Goal: Information Seeking & Learning: Check status

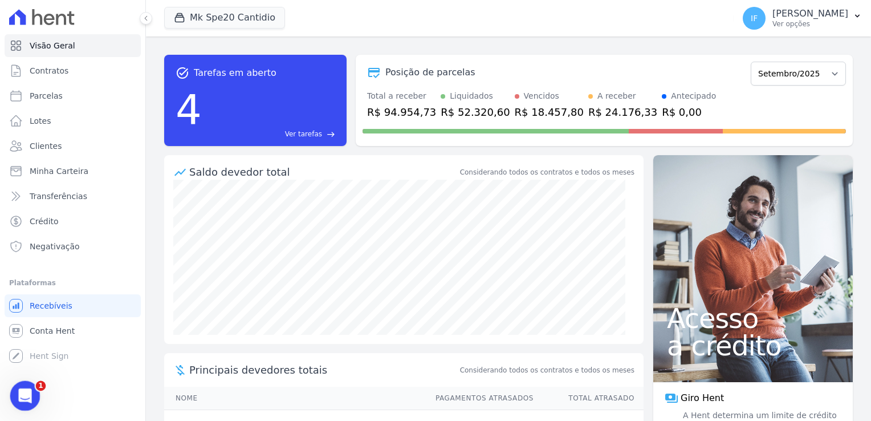
click at [32, 392] on icon "Abertura do Messenger da Intercom" at bounding box center [23, 394] width 19 height 19
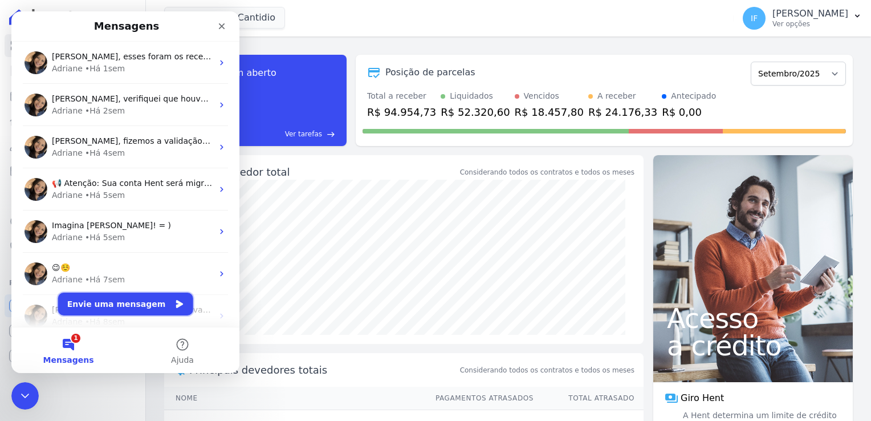
click at [120, 308] on button "Envie uma mensagem" at bounding box center [125, 304] width 135 height 23
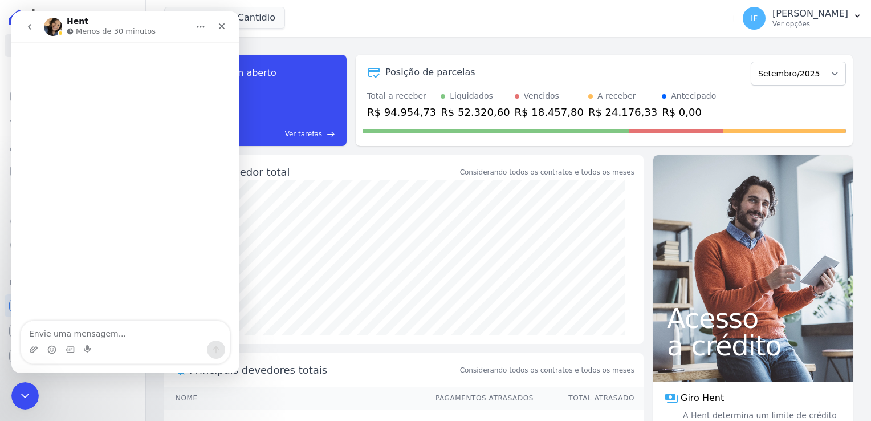
click at [114, 338] on textarea "Envie uma mensagem..." at bounding box center [125, 330] width 209 height 19
type textarea "Bom dia, tudo bem?"
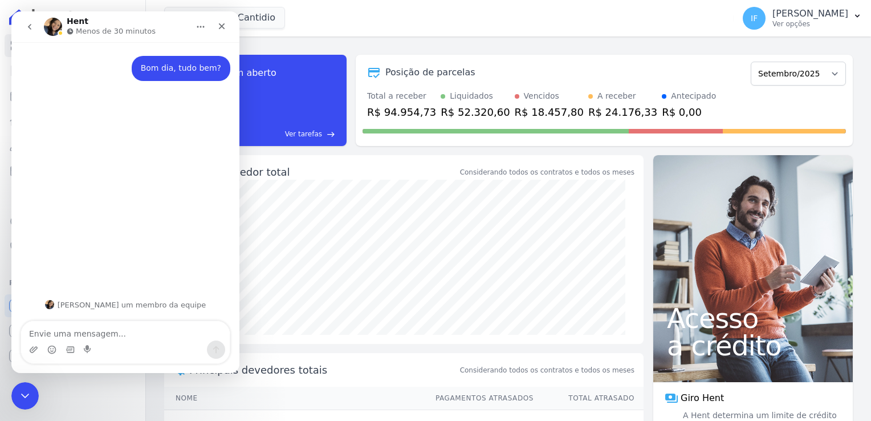
click at [116, 334] on textarea "Envie uma mensagem..." at bounding box center [125, 330] width 209 height 19
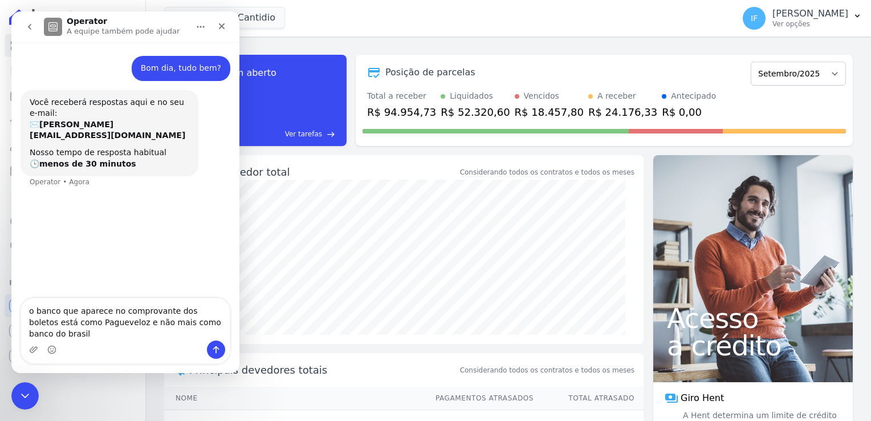
type textarea "o banco que aparece no comprovante dos boletos está como [PERSON_NAME] e não ma…"
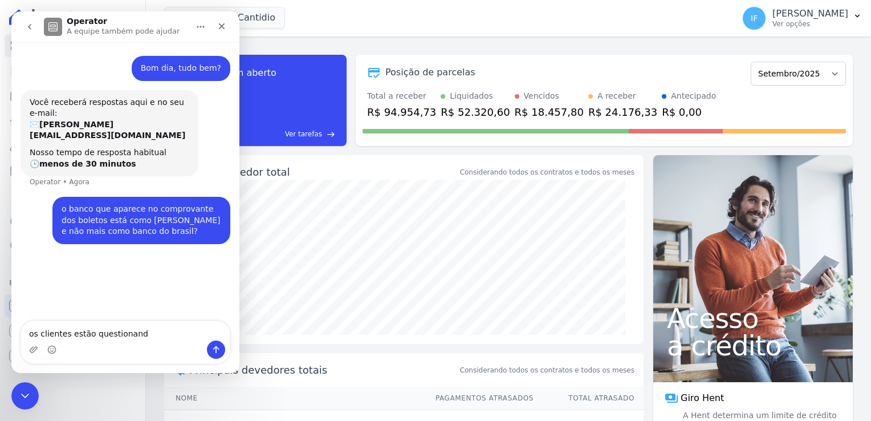
type textarea "os clientes estão questionando"
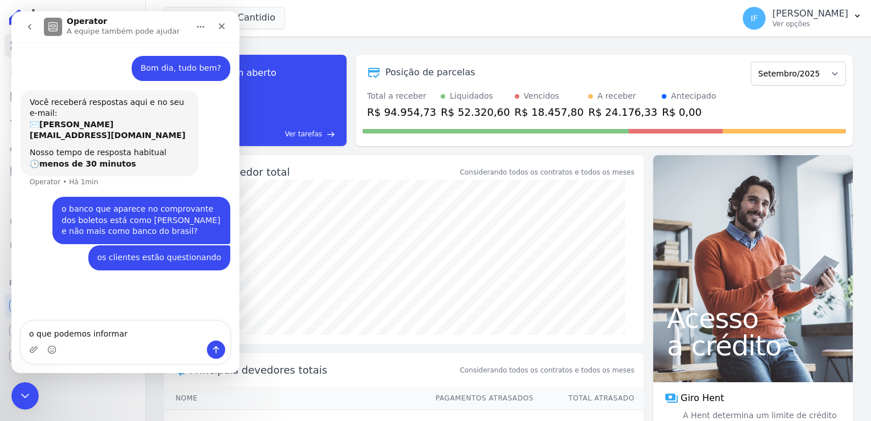
type textarea "o que podemos informar?"
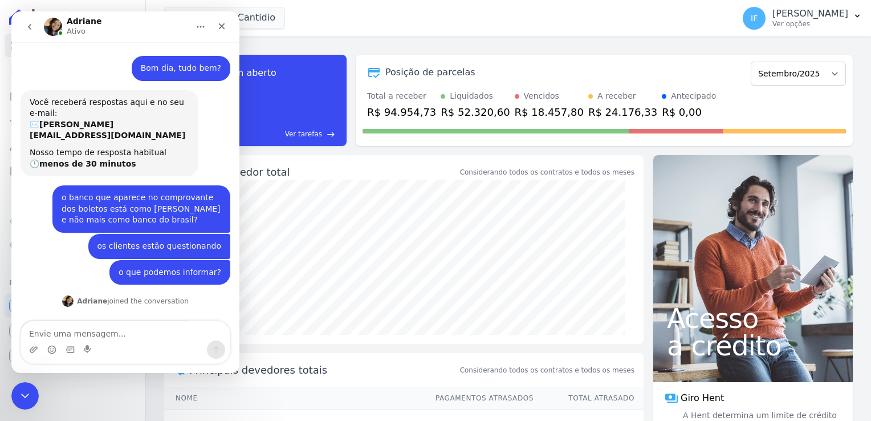
scroll to position [87, 0]
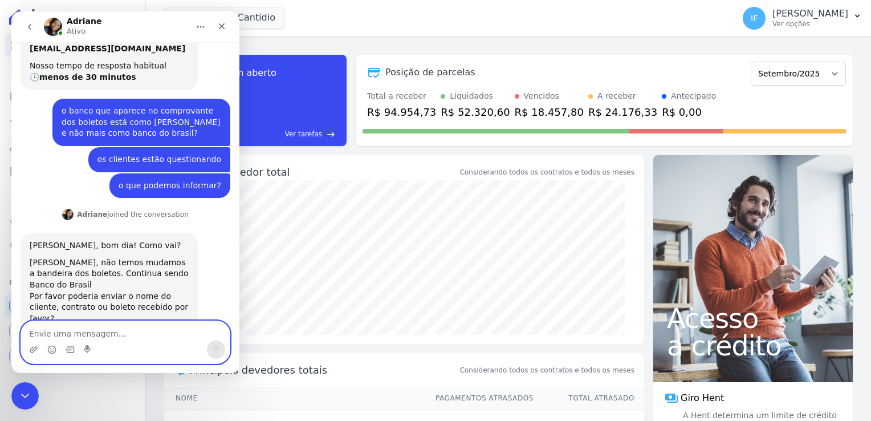
click at [167, 338] on textarea "Envie uma mensagem..." at bounding box center [125, 330] width 209 height 19
click at [145, 331] on textarea "Envie uma mensagem..." at bounding box center [125, 330] width 209 height 19
paste textarea "RES: COBRANÇA BOLETO - [GEOGRAPHIC_DATA] [PERSON_NAME] - [GEOGRAPHIC_DATA] RÉ -…"
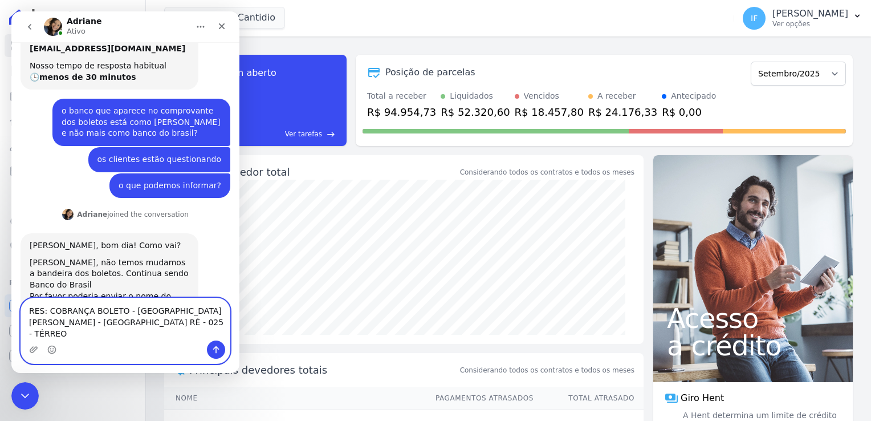
scroll to position [98, 0]
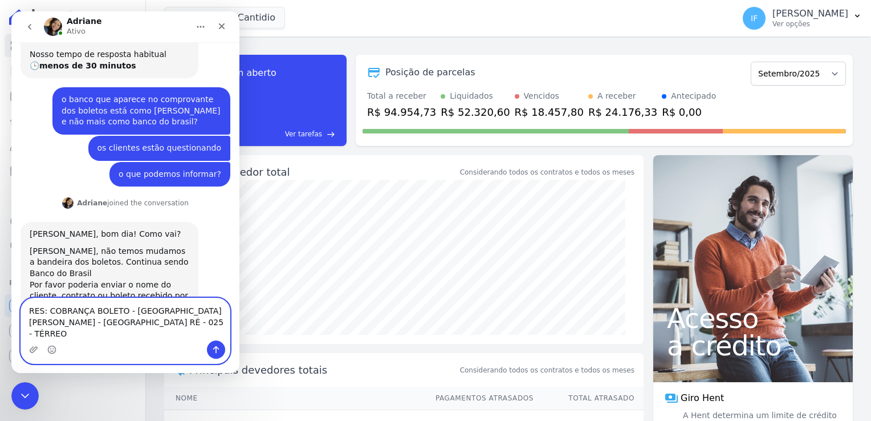
type textarea "RES: COBRANÇA BOLETO - [GEOGRAPHIC_DATA] [PERSON_NAME] - [GEOGRAPHIC_DATA] RÉ -…"
click at [213, 352] on icon "Enviar uma mensagem" at bounding box center [216, 349] width 9 height 9
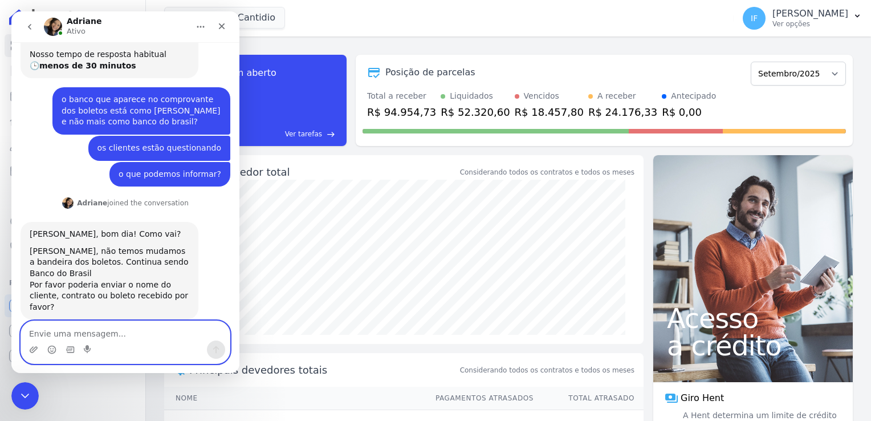
scroll to position [143, 0]
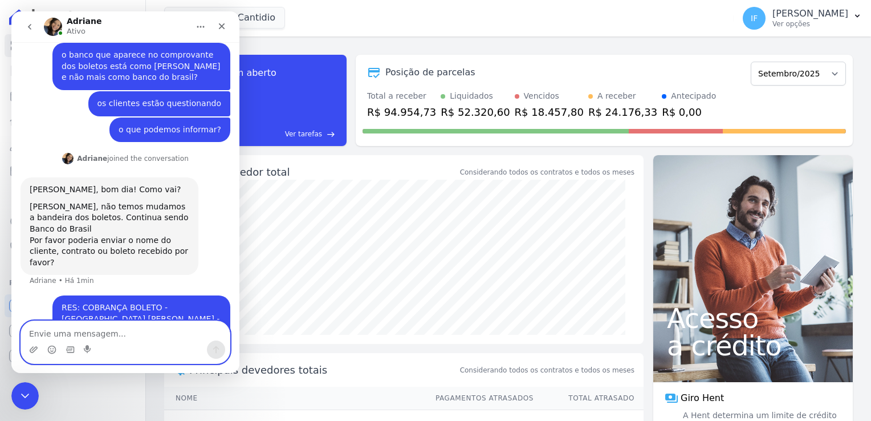
click at [68, 336] on textarea "Envie uma mensagem..." at bounding box center [125, 330] width 209 height 19
click at [117, 332] on textarea "sabe o que significa pag veloz" at bounding box center [125, 330] width 209 height 19
click at [143, 332] on textarea "sabe o que significa pagveloz" at bounding box center [125, 330] width 209 height 19
type textarea "sabe o que significa pagveloz"
click at [221, 346] on button "Enviar uma mensagem" at bounding box center [216, 349] width 18 height 18
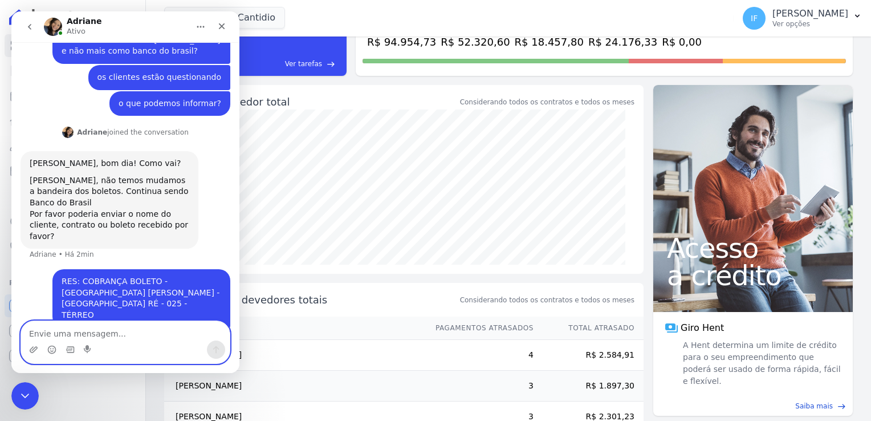
scroll to position [160, 0]
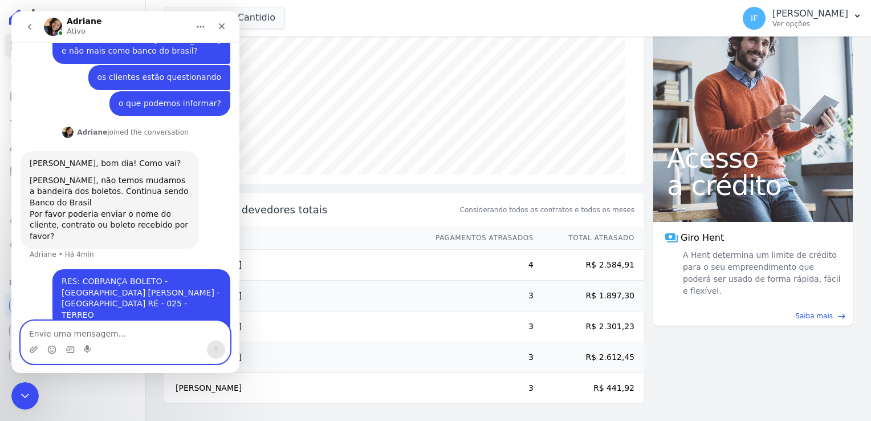
click at [141, 331] on textarea "Envie uma mensagem..." at bounding box center [125, 330] width 209 height 19
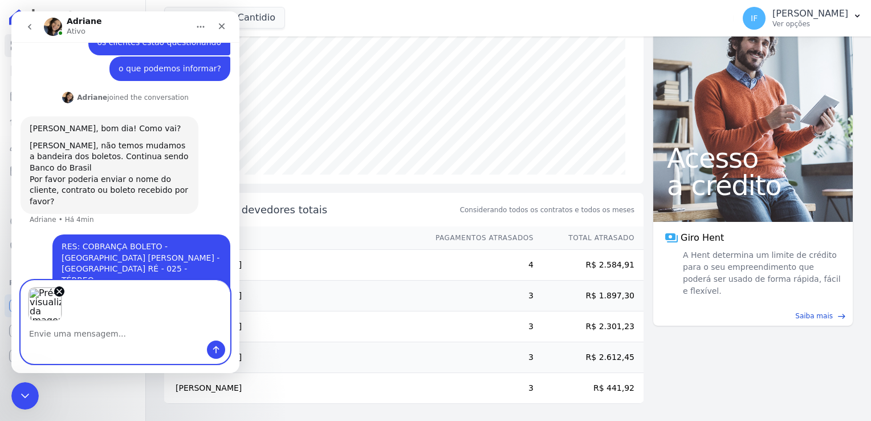
scroll to position [209, 0]
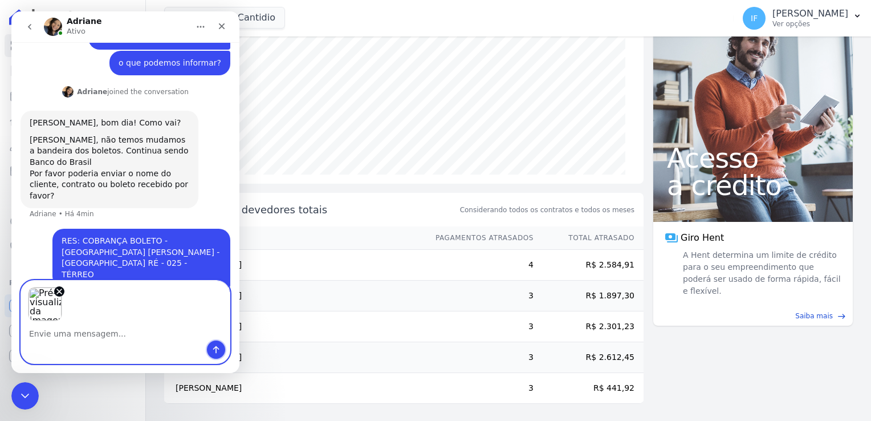
click at [213, 355] on button "Enviar uma mensagem" at bounding box center [216, 349] width 18 height 18
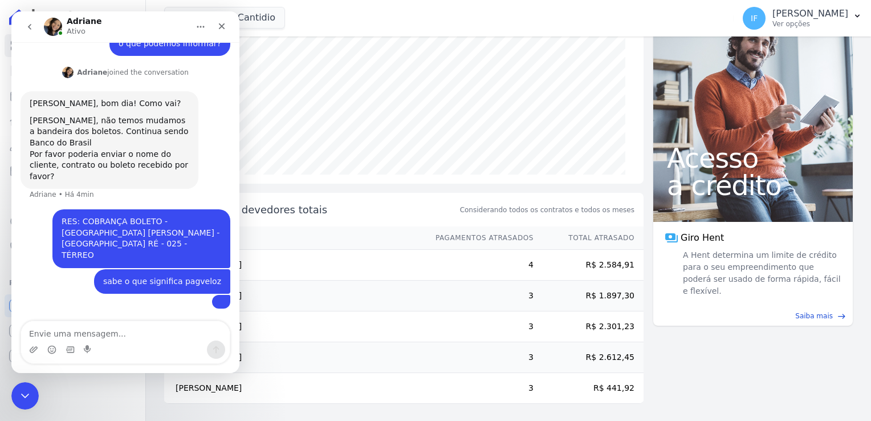
scroll to position [336, 0]
click at [221, 302] on img "user diz…" at bounding box center [221, 302] width 0 height 0
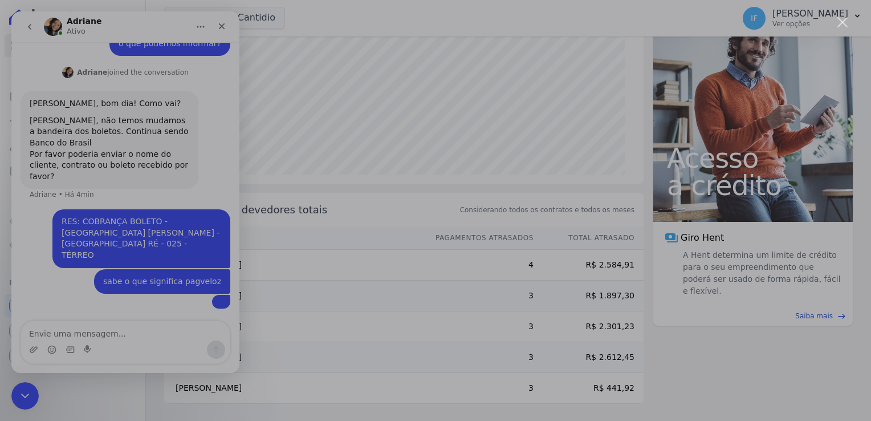
scroll to position [0, 0]
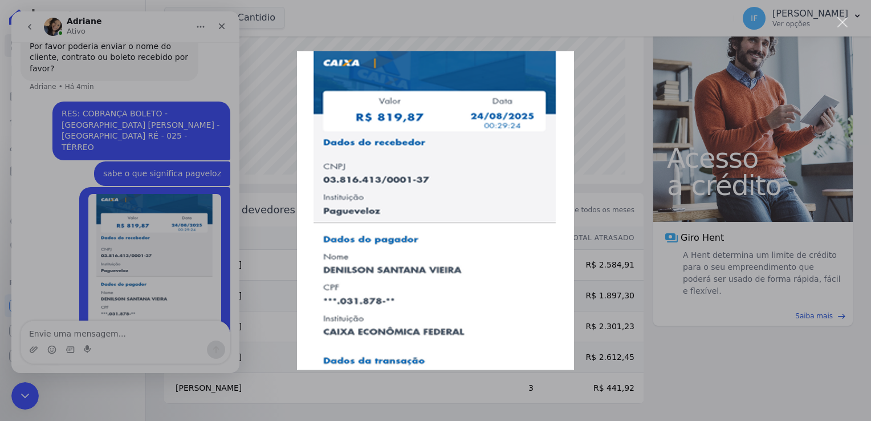
click at [564, 98] on img "Fechar" at bounding box center [435, 210] width 277 height 319
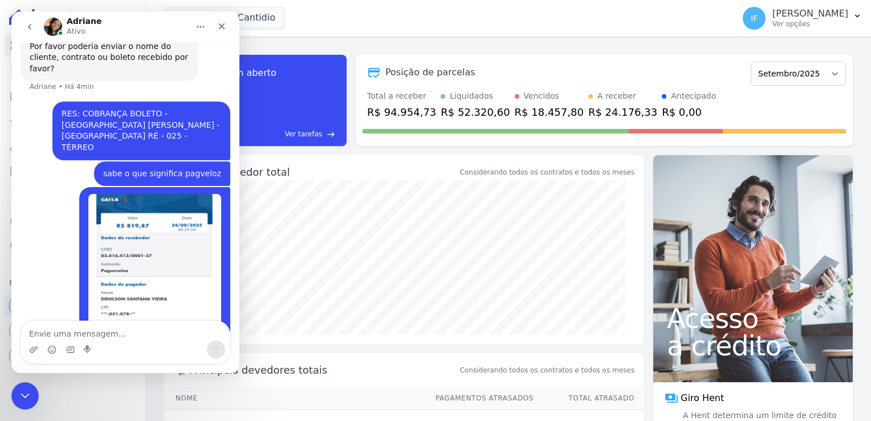
scroll to position [336, 0]
click at [139, 339] on textarea "Envie uma mensagem..." at bounding box center [125, 330] width 209 height 19
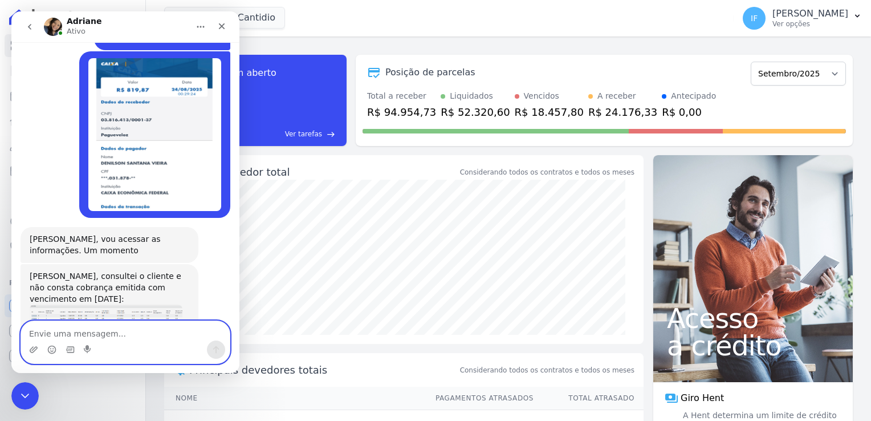
scroll to position [468, 0]
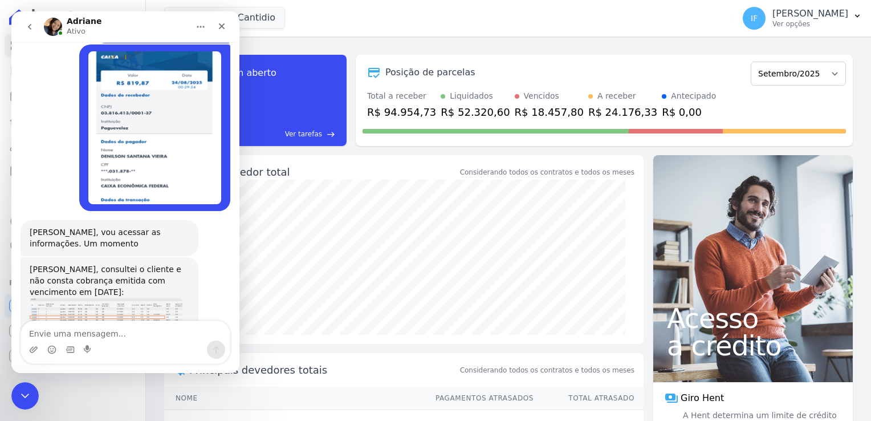
click at [131, 264] on div "[PERSON_NAME], consultei o cliente e não consta cobrança emitida com vencimento…" at bounding box center [110, 281] width 160 height 34
click at [133, 264] on div "[PERSON_NAME], consultei o cliente e não consta cobrança emitida com vencimento…" at bounding box center [110, 281] width 160 height 34
click at [128, 298] on img "Adriane diz…" at bounding box center [106, 317] width 153 height 38
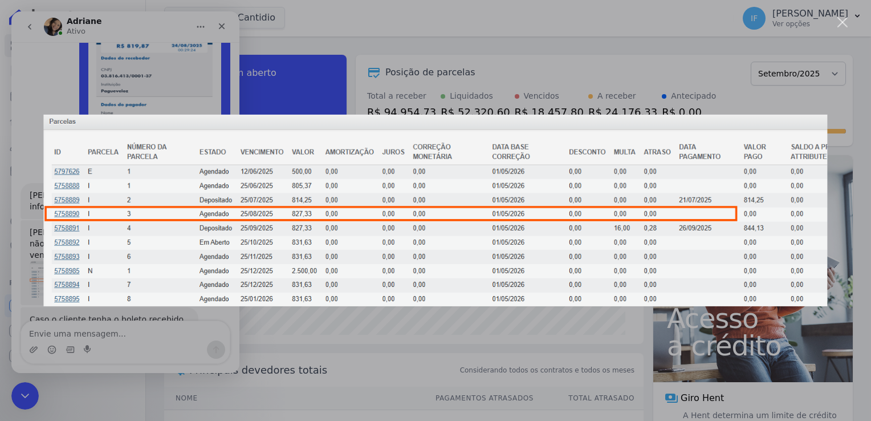
scroll to position [504, 0]
click at [363, 23] on div "Messenger da Intercom" at bounding box center [435, 210] width 871 height 421
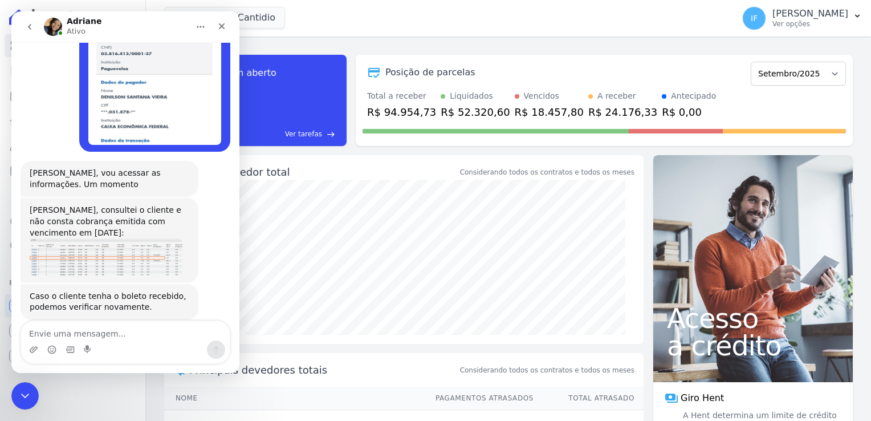
scroll to position [548, 0]
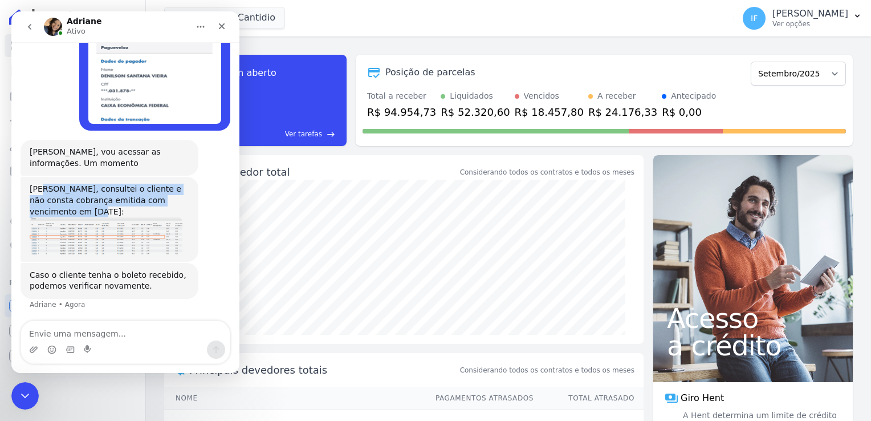
drag, startPoint x: 40, startPoint y: 143, endPoint x: 91, endPoint y: 170, distance: 56.9
click at [91, 184] on div "[PERSON_NAME], consultei o cliente e não consta cobrança emitida com vencimento…" at bounding box center [110, 201] width 160 height 34
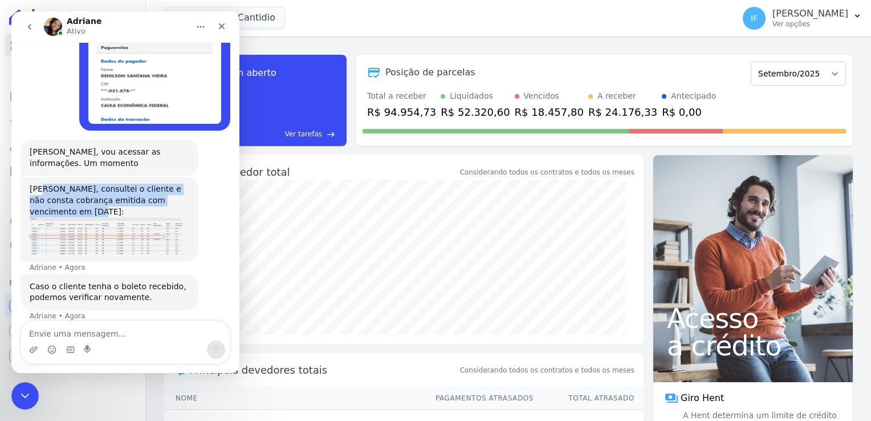
scroll to position [559, 0]
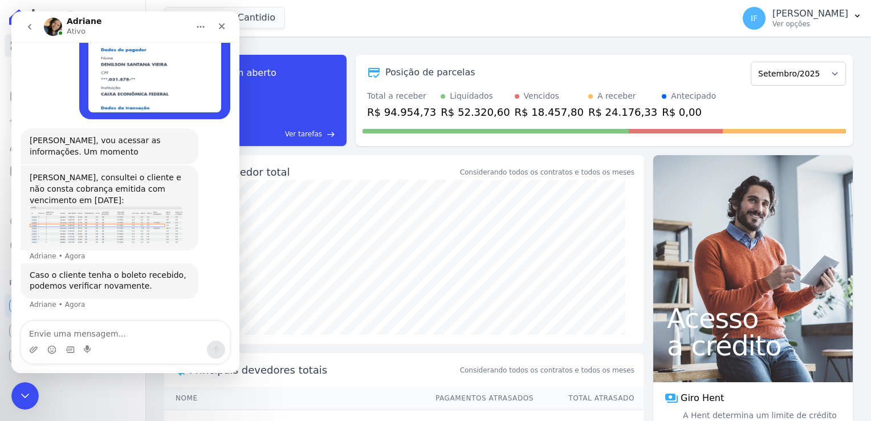
drag, startPoint x: 91, startPoint y: 170, endPoint x: 27, endPoint y: 129, distance: 75.6
click at [27, 165] on div "[PERSON_NAME], consultei o cliente e não consta cobrança emitida com vencimento…" at bounding box center [110, 207] width 178 height 84
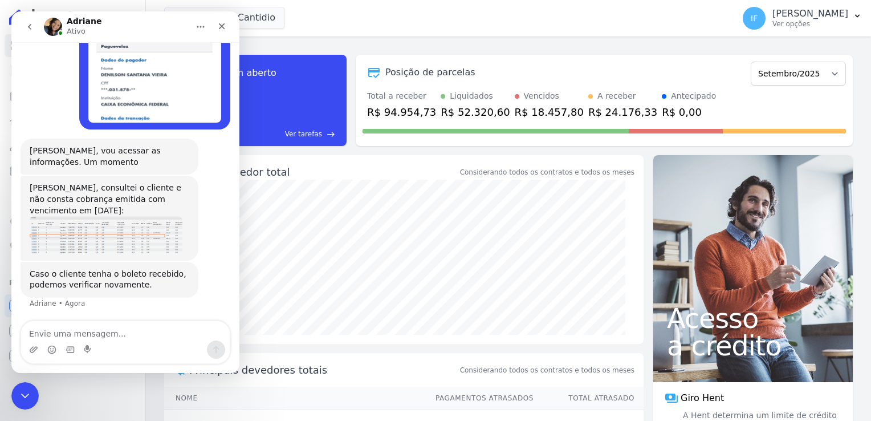
scroll to position [548, 0]
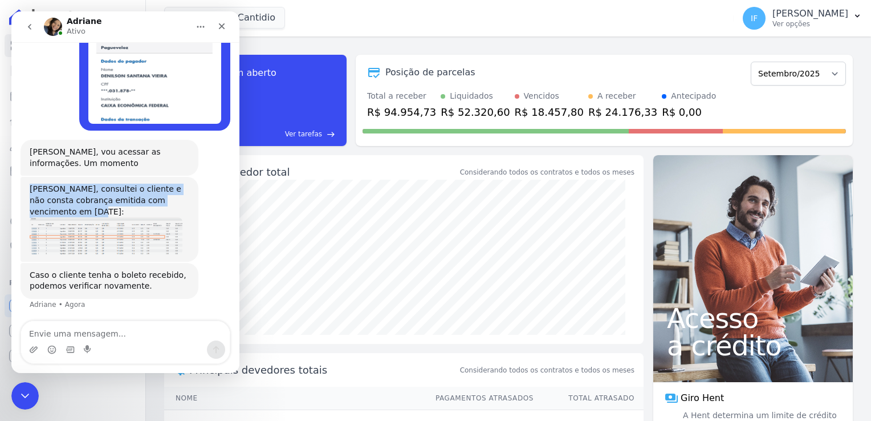
drag, startPoint x: 30, startPoint y: 145, endPoint x: 89, endPoint y: 164, distance: 61.8
click at [89, 184] on div "[PERSON_NAME], consultei o cliente e não consta cobrança emitida com vencimento…" at bounding box center [110, 201] width 160 height 34
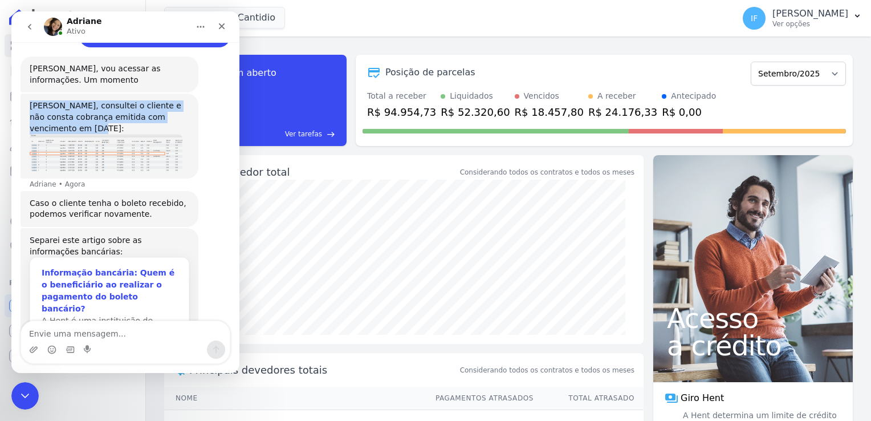
scroll to position [631, 0]
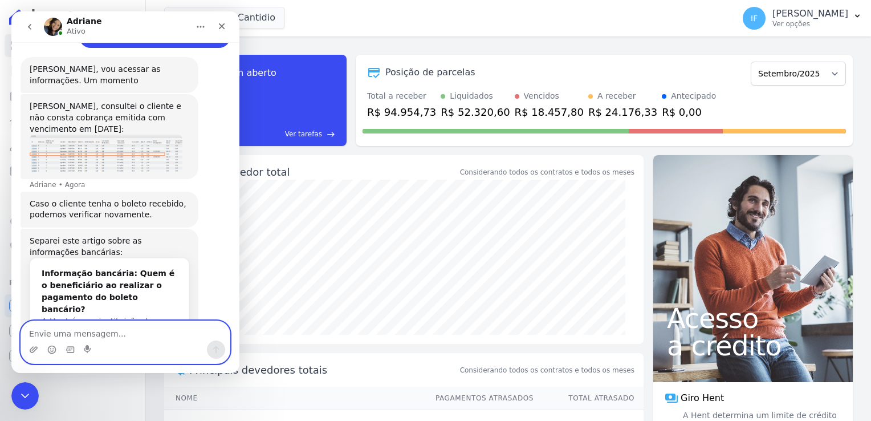
click at [80, 338] on textarea "Envie uma mensagem..." at bounding box center [125, 330] width 209 height 19
type textarea "v"
click at [367, 19] on div "Mk Spe20 Cantidio MARKA DO BRASIL EMPREENDIMENTOS E PARTICIPACOES LTDA MARKA SP…" at bounding box center [446, 18] width 565 height 38
click at [22, 393] on icon "Encerramento do Messenger da Intercom" at bounding box center [23, 394] width 8 height 5
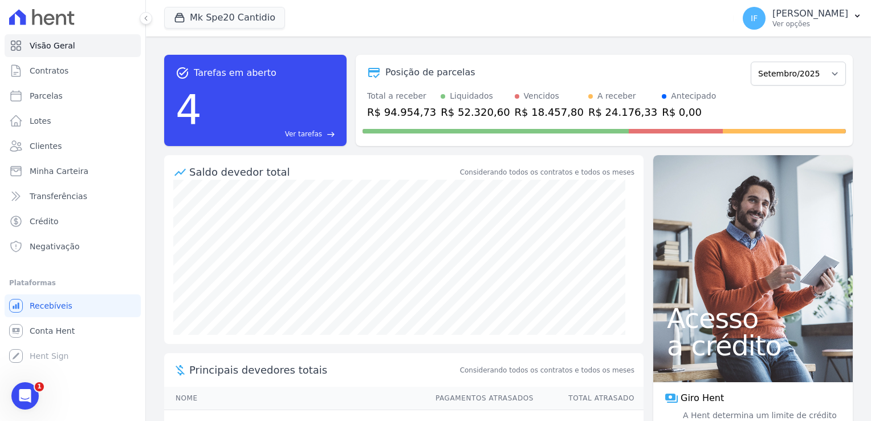
scroll to position [619, 0]
click at [48, 75] on span "Contratos" at bounding box center [49, 70] width 39 height 11
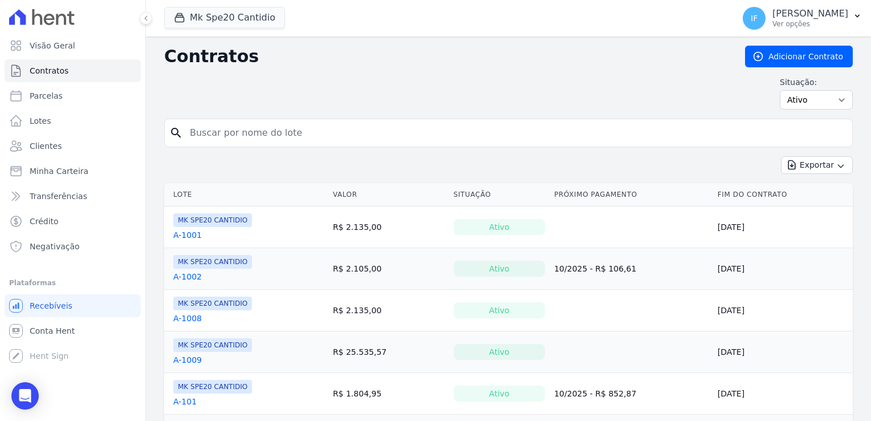
click at [230, 136] on input "search" at bounding box center [515, 132] width 665 height 23
click at [20, 404] on div "Open Intercom Messenger" at bounding box center [25, 396] width 30 height 30
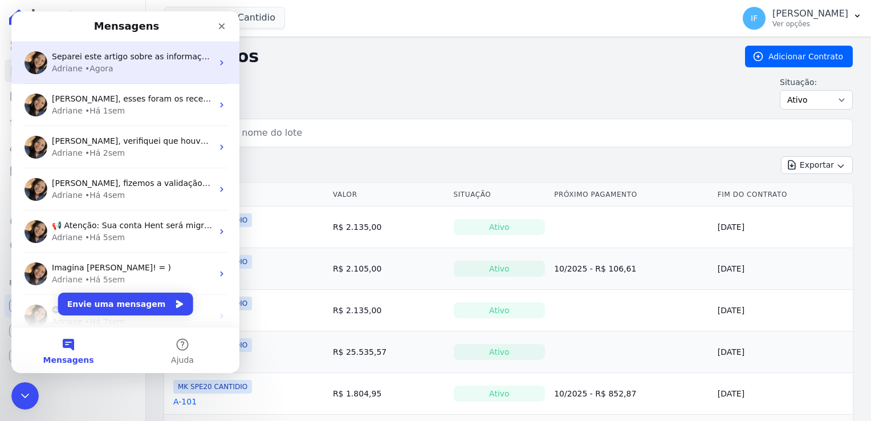
click at [170, 64] on div "Adriane • Agora" at bounding box center [132, 69] width 161 height 12
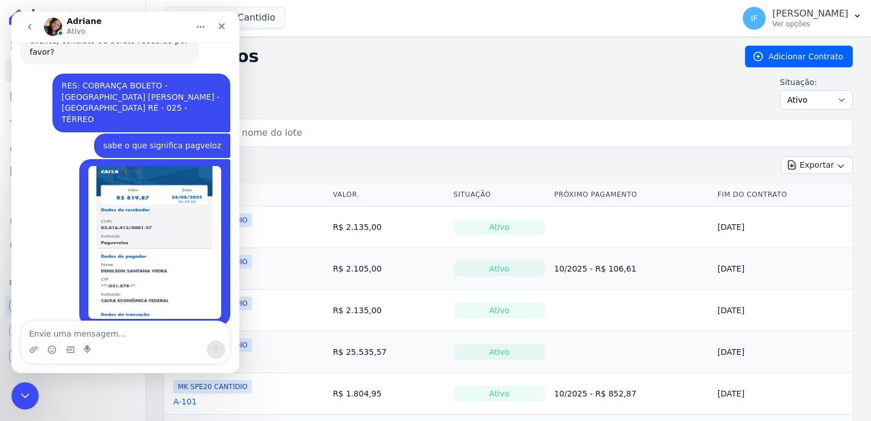
scroll to position [335, 0]
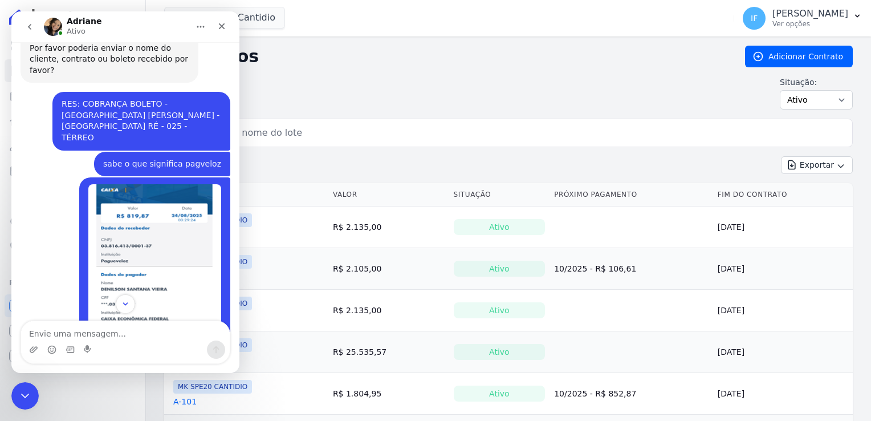
click at [275, 67] on div "Contratos Adicionar Contrato" at bounding box center [508, 57] width 689 height 22
click at [23, 392] on icon "Encerramento do Messenger da Intercom" at bounding box center [24, 394] width 14 height 14
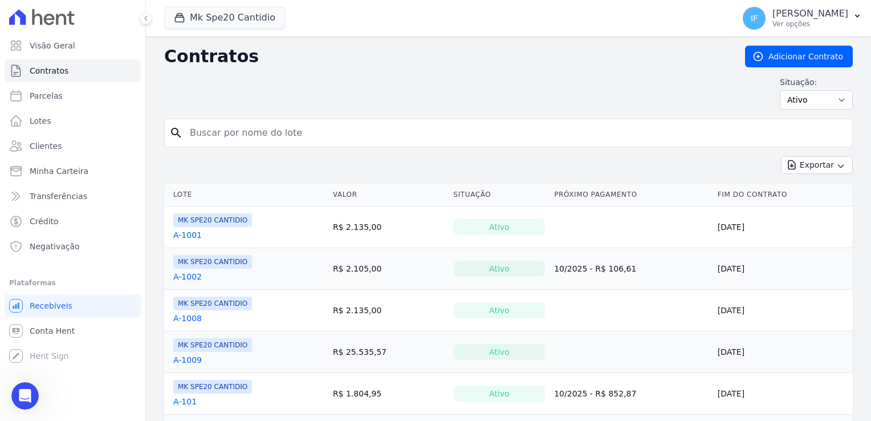
scroll to position [619, 0]
click at [209, 133] on input "search" at bounding box center [515, 132] width 665 height 23
type input "*denilson*"
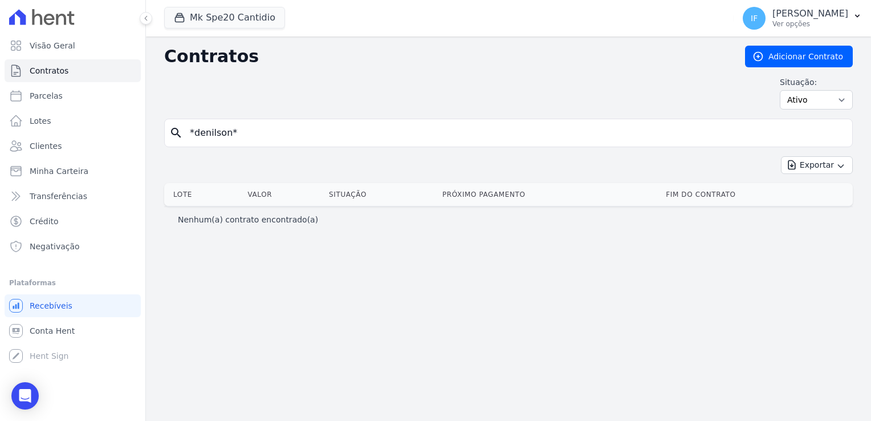
click at [243, 130] on input "*denilson*" at bounding box center [515, 132] width 665 height 23
click at [194, 132] on input "*denilson" at bounding box center [515, 132] width 665 height 23
type input "denilson"
click at [230, 135] on input "denilson" at bounding box center [515, 132] width 665 height 23
type input "[PERSON_NAME]"
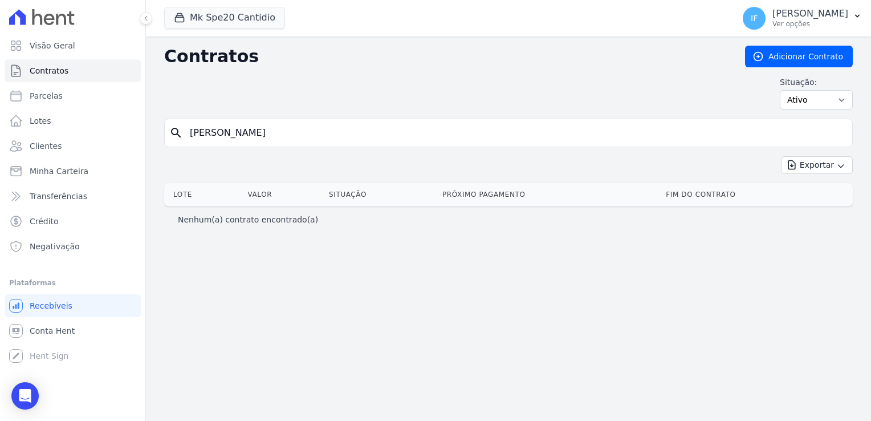
click at [250, 131] on input "[PERSON_NAME]" at bounding box center [515, 132] width 665 height 23
drag, startPoint x: 294, startPoint y: 136, endPoint x: 178, endPoint y: 149, distance: 116.5
click at [176, 150] on form "search [PERSON_NAME]" at bounding box center [508, 138] width 689 height 38
click at [209, 167] on div "Exportar Exportar PDF Exportar CSV Exportar Fichas" at bounding box center [508, 169] width 689 height 27
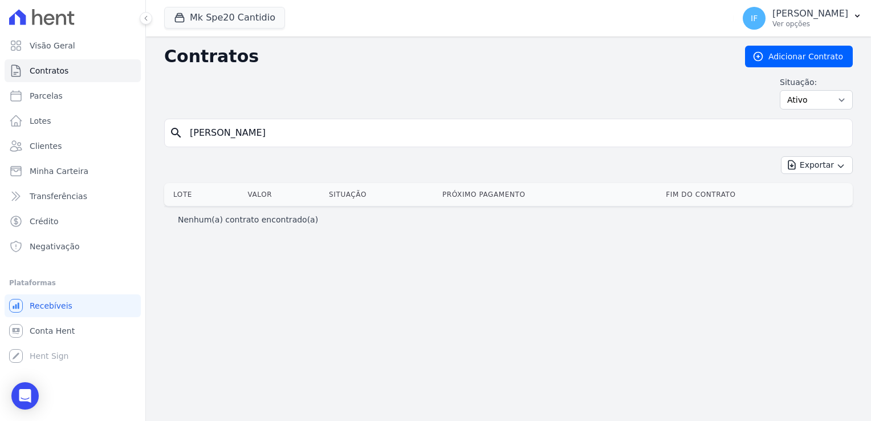
click at [173, 166] on div "Exportar Exportar PDF Exportar CSV Exportar Fichas" at bounding box center [508, 169] width 689 height 27
click at [69, 72] on link "Contratos" at bounding box center [73, 70] width 136 height 23
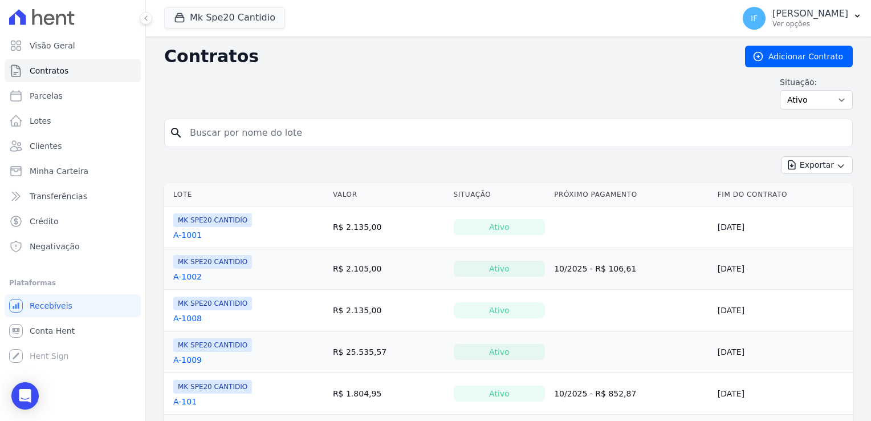
click at [190, 135] on input "search" at bounding box center [515, 132] width 665 height 23
paste input "[PERSON_NAME]"
type input "[PERSON_NAME]"
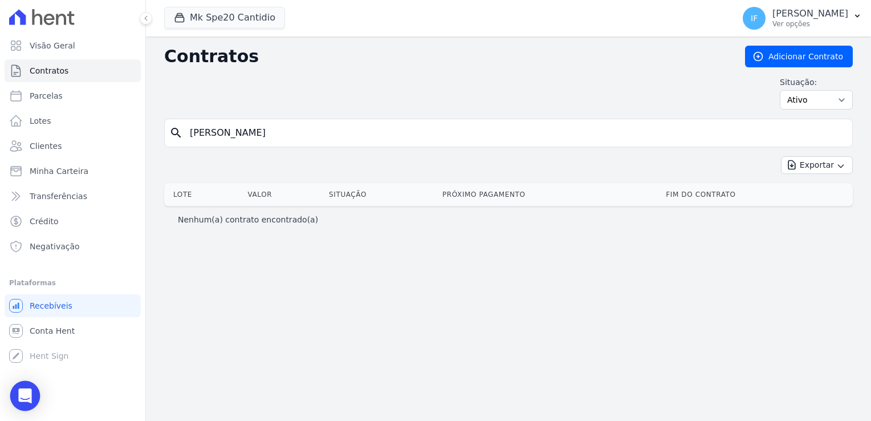
click at [21, 395] on icon "Open Intercom Messenger" at bounding box center [24, 395] width 13 height 15
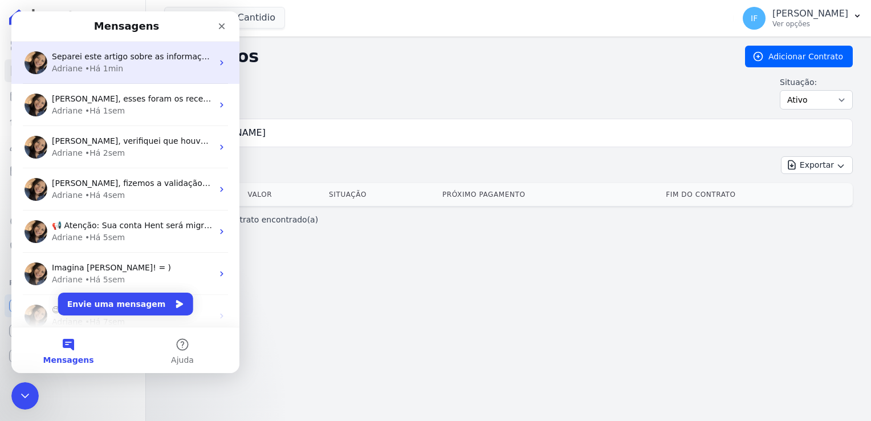
click at [122, 65] on div "Adriane • Há 1min" at bounding box center [132, 69] width 161 height 12
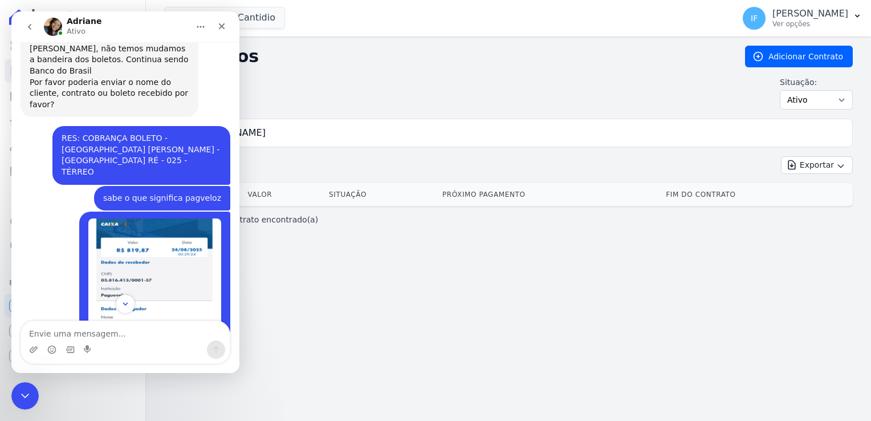
scroll to position [164, 0]
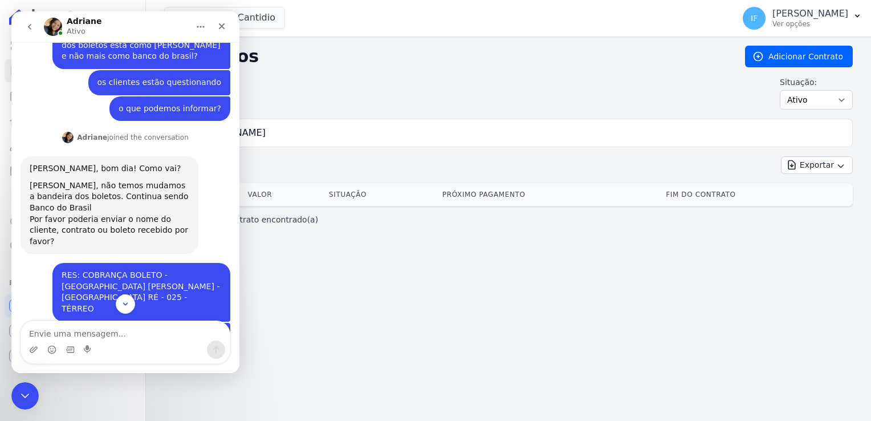
click at [350, 76] on div "Situação: Ativo Todos Pausado Distratado Rascunho Expirado Encerrado" at bounding box center [508, 92] width 689 height 33
click at [25, 394] on icon "Encerramento do Messenger da Intercom" at bounding box center [23, 394] width 8 height 5
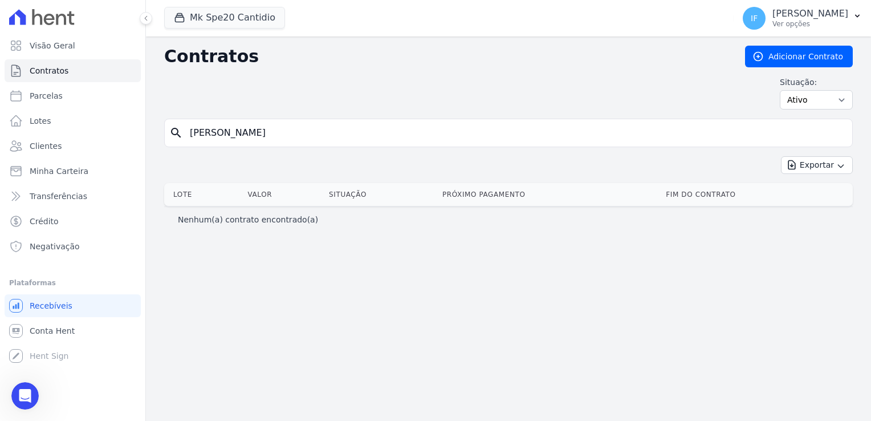
scroll to position [619, 0]
drag, startPoint x: 317, startPoint y: 128, endPoint x: 0, endPoint y: 152, distance: 317.9
click at [0, 152] on html "Visão Geral Contratos [GEOGRAPHIC_DATA] Lotes Clientes Minha Carteira Transferê…" at bounding box center [435, 210] width 871 height 421
type input "25"
click at [56, 92] on span "Parcelas" at bounding box center [46, 95] width 33 height 11
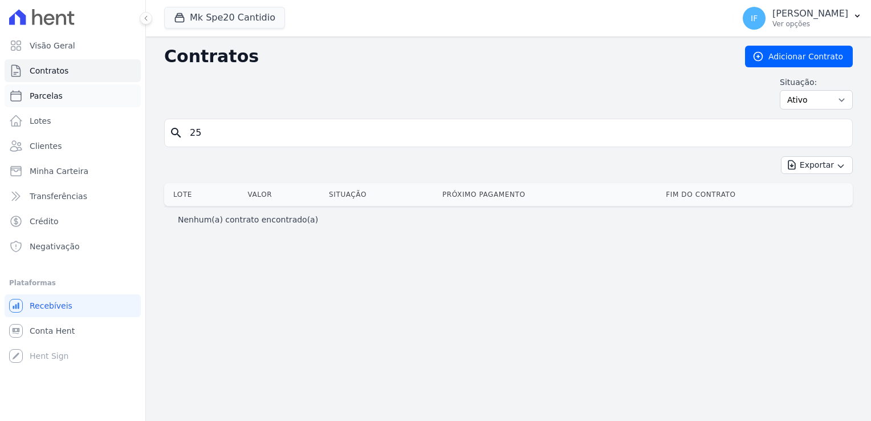
select select
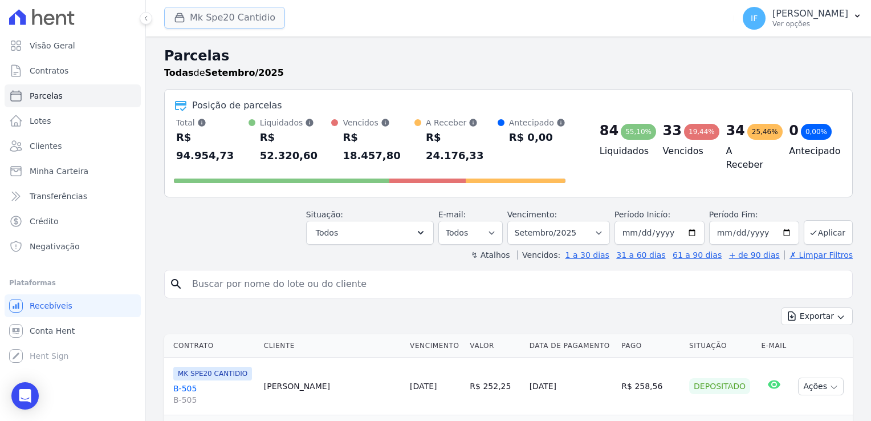
click at [233, 19] on button "Mk Spe20 Cantidio" at bounding box center [224, 18] width 121 height 22
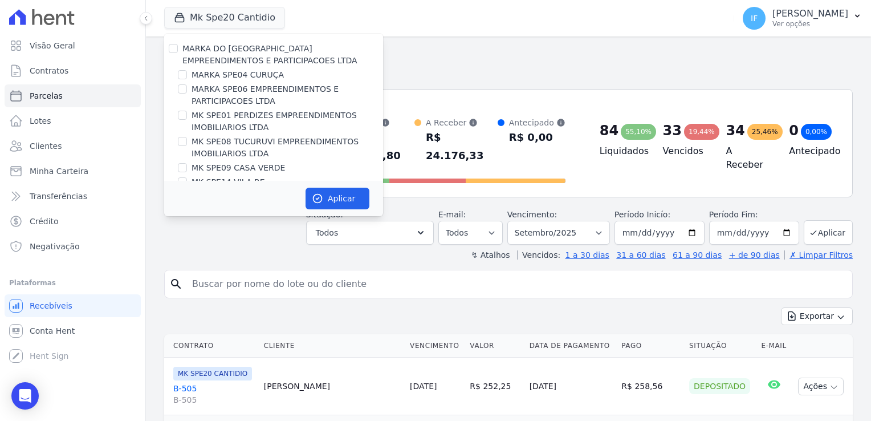
click at [172, 54] on div at bounding box center [173, 48] width 9 height 11
click at [172, 47] on input "MARKA DO [GEOGRAPHIC_DATA] EMPREENDIMENTOS E PARTICIPACOES LTDA" at bounding box center [173, 48] width 9 height 9
checkbox input "true"
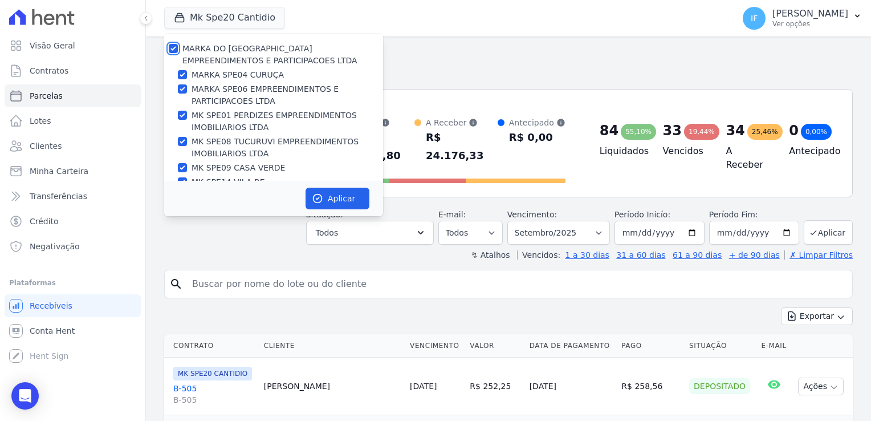
checkbox input "true"
click at [342, 200] on button "Aplicar" at bounding box center [338, 199] width 64 height 22
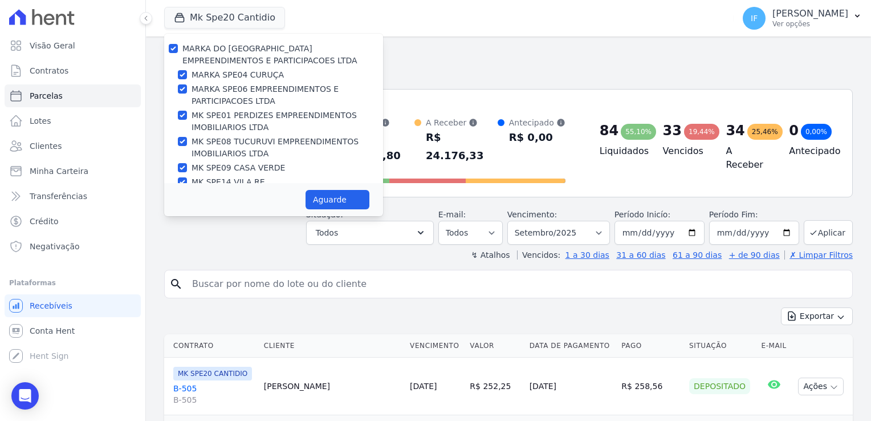
select select
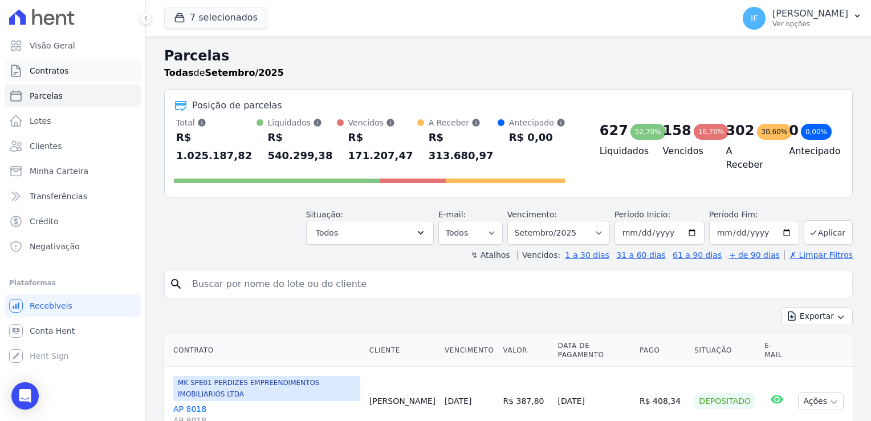
click at [62, 72] on span "Contratos" at bounding box center [49, 70] width 39 height 11
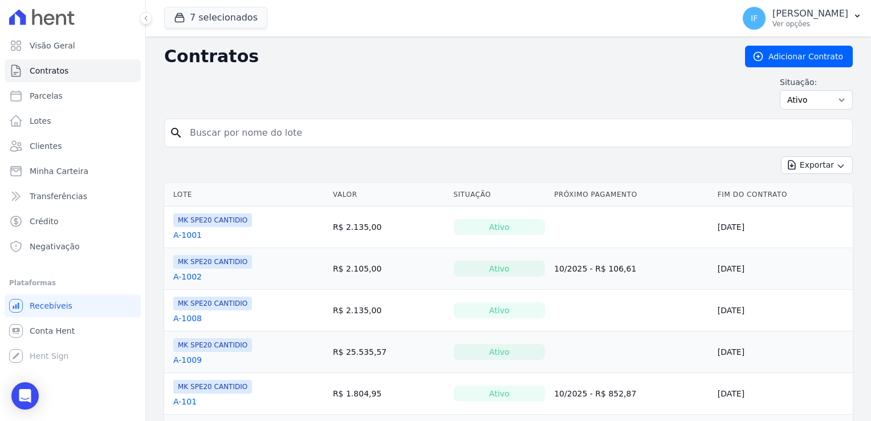
click at [258, 145] on div "search" at bounding box center [508, 133] width 689 height 29
click at [260, 132] on input "search" at bounding box center [515, 132] width 665 height 23
click at [214, 136] on input "25" at bounding box center [515, 132] width 665 height 23
drag, startPoint x: 214, startPoint y: 136, endPoint x: 129, endPoint y: 118, distance: 86.3
click at [132, 118] on div "Visão Geral Contratos [GEOGRAPHIC_DATA] Lotes Clientes Minha Carteira Transferê…" at bounding box center [435, 210] width 871 height 421
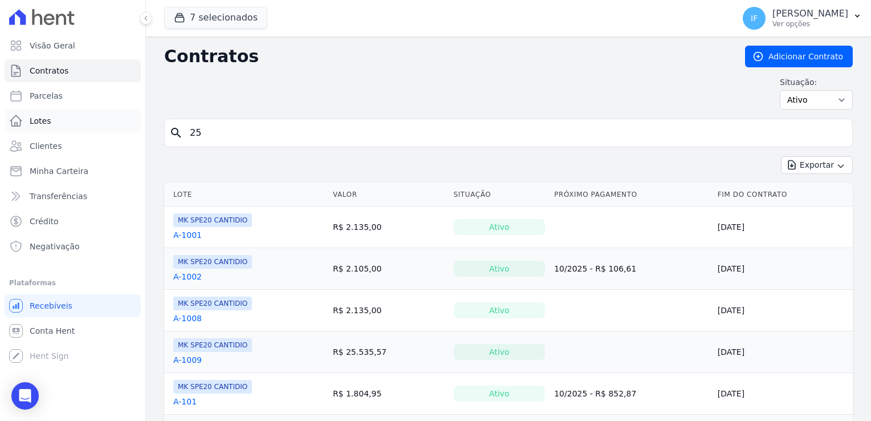
paste input "[PERSON_NAME]"
type input "[PERSON_NAME]"
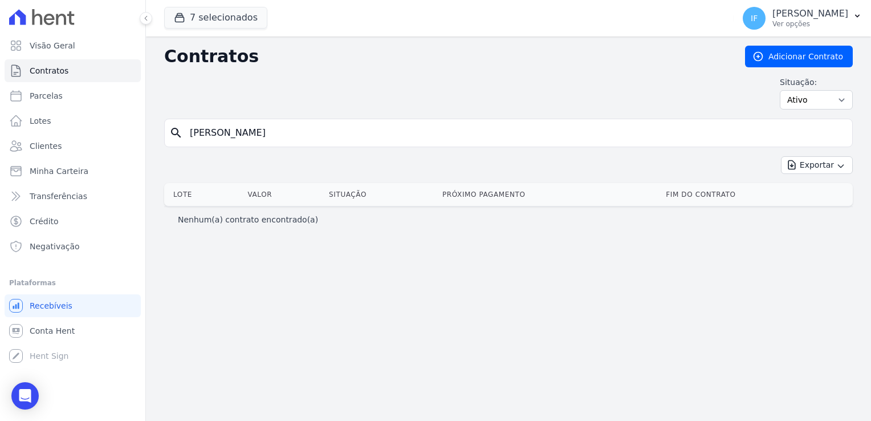
click at [263, 133] on input "[PERSON_NAME]" at bounding box center [515, 132] width 665 height 23
drag, startPoint x: 263, startPoint y: 133, endPoint x: 257, endPoint y: 133, distance: 6.9
click at [263, 133] on input "[PERSON_NAME]" at bounding box center [515, 132] width 665 height 23
click at [192, 136] on input "[PERSON_NAME]" at bounding box center [515, 132] width 665 height 23
drag, startPoint x: 309, startPoint y: 131, endPoint x: 140, endPoint y: 110, distance: 170.1
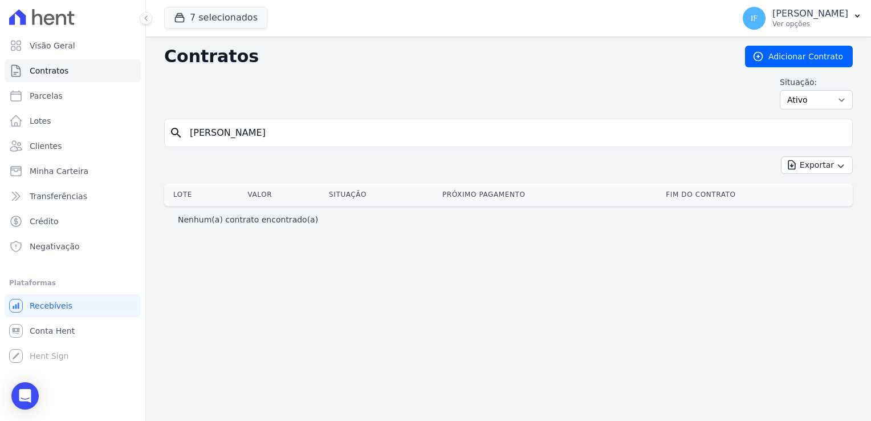
click at [145, 109] on div "Visão Geral Contratos [GEOGRAPHIC_DATA] Lotes Clientes Minha Carteira Transferê…" at bounding box center [435, 210] width 871 height 421
click at [50, 98] on span "Parcelas" at bounding box center [46, 95] width 33 height 11
select select
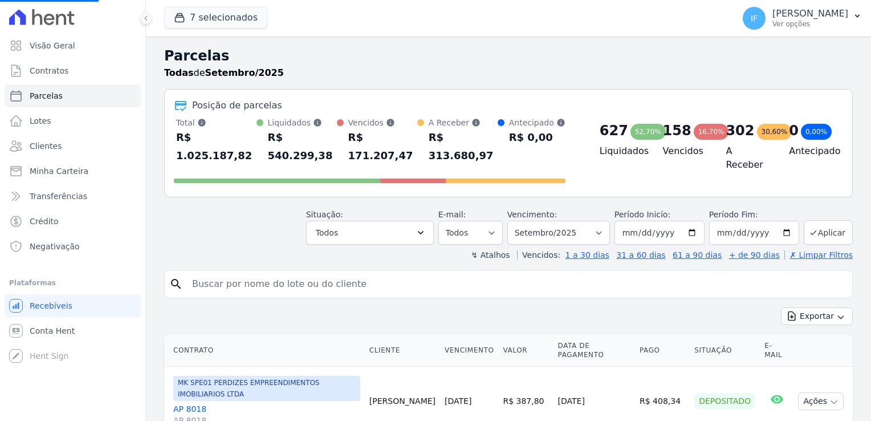
click at [364, 273] on input "search" at bounding box center [516, 284] width 663 height 23
select select
click at [332, 273] on input "search" at bounding box center [516, 284] width 663 height 23
type input "25"
select select
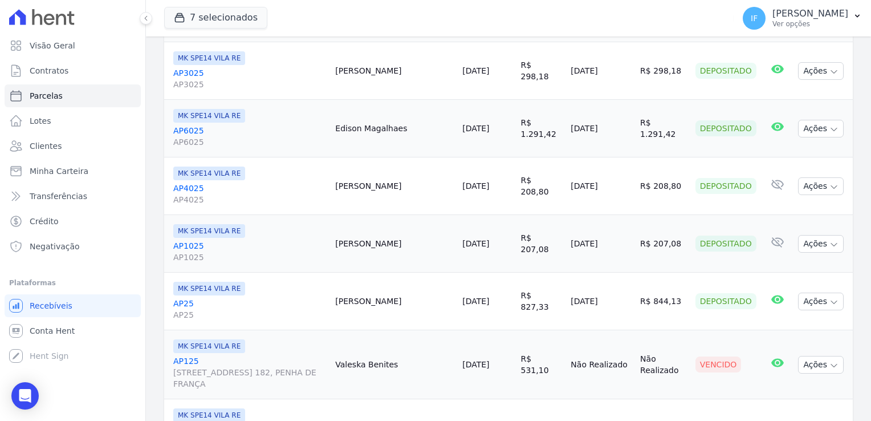
scroll to position [228, 0]
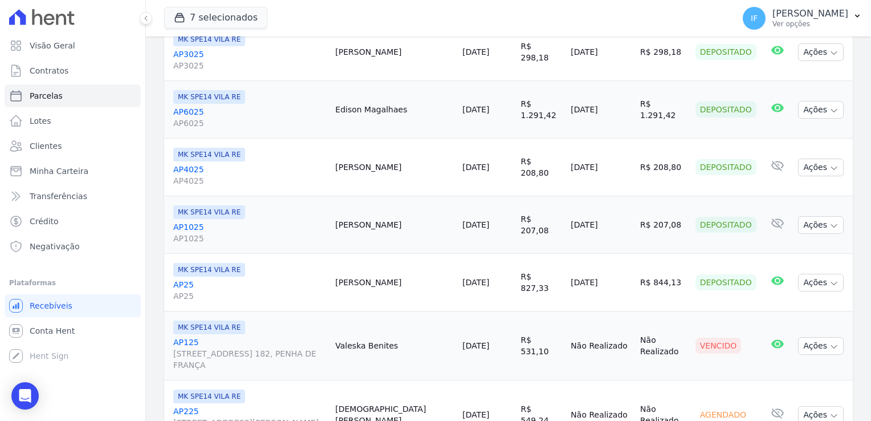
click at [177, 293] on span "AP25" at bounding box center [249, 295] width 153 height 11
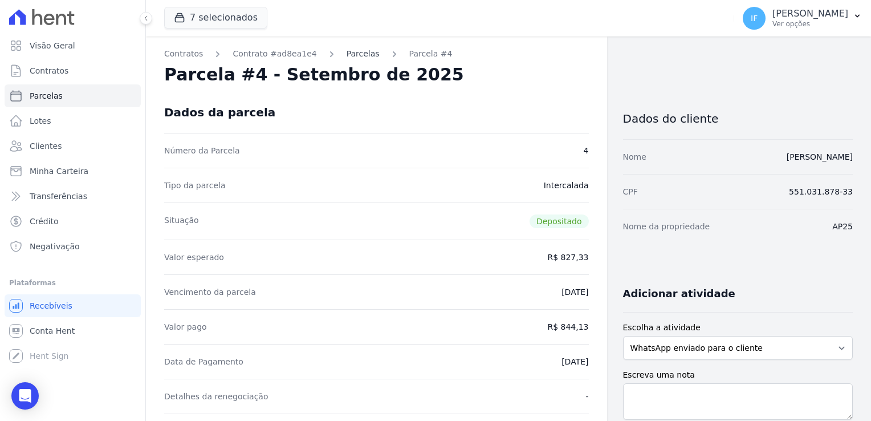
click at [347, 56] on link "Parcelas" at bounding box center [363, 54] width 33 height 12
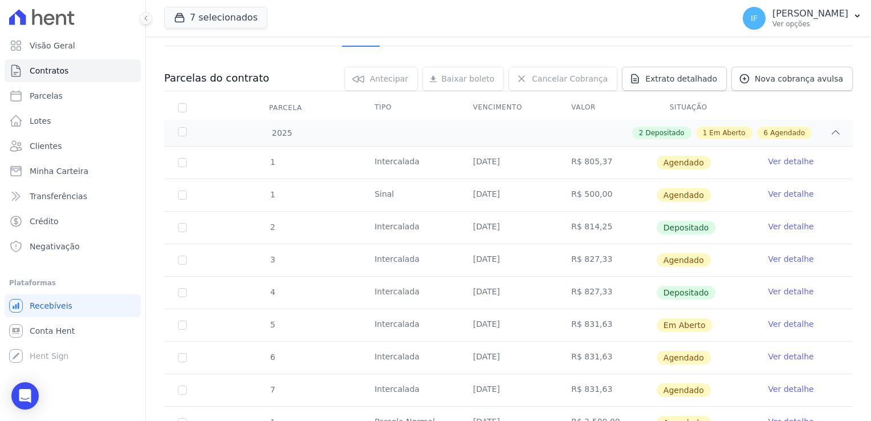
scroll to position [114, 0]
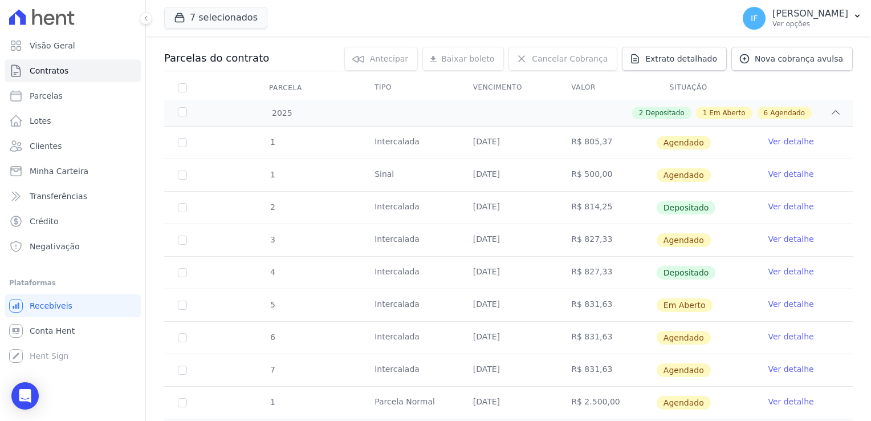
click at [789, 267] on link "Ver detalhe" at bounding box center [791, 271] width 46 height 11
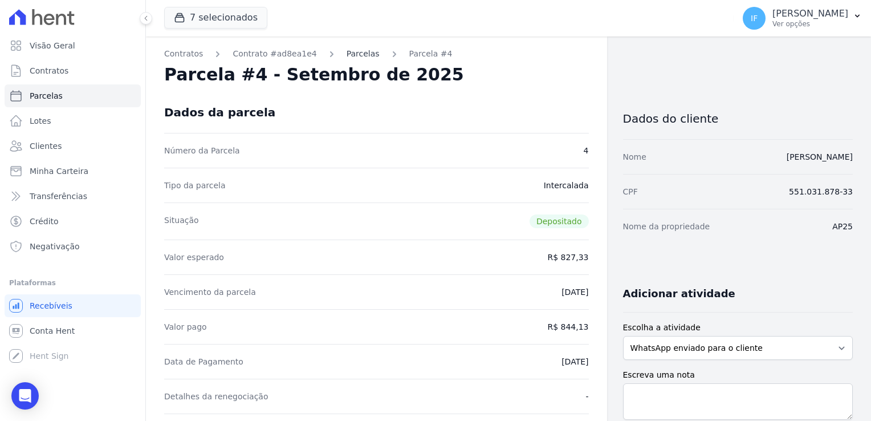
click at [347, 56] on link "Parcelas" at bounding box center [363, 54] width 33 height 12
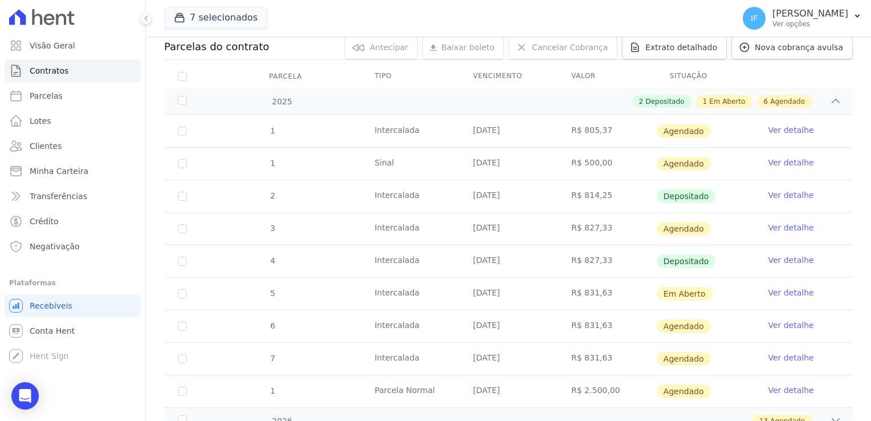
scroll to position [171, 0]
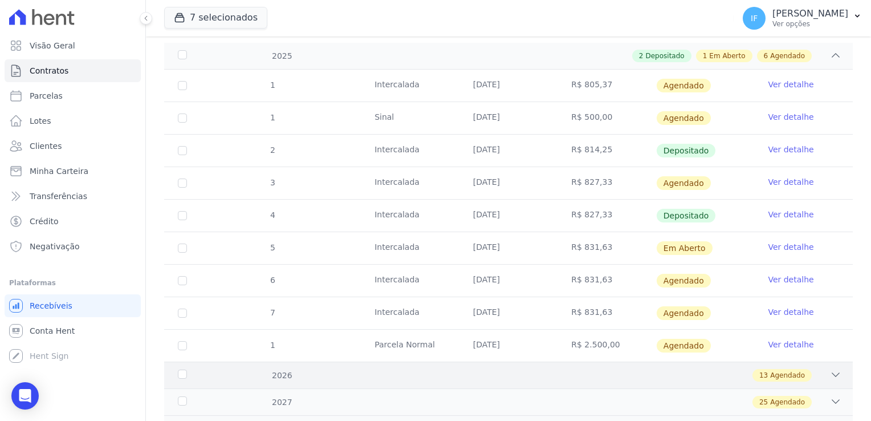
click at [820, 371] on div "13 Agendado" at bounding box center [542, 375] width 599 height 13
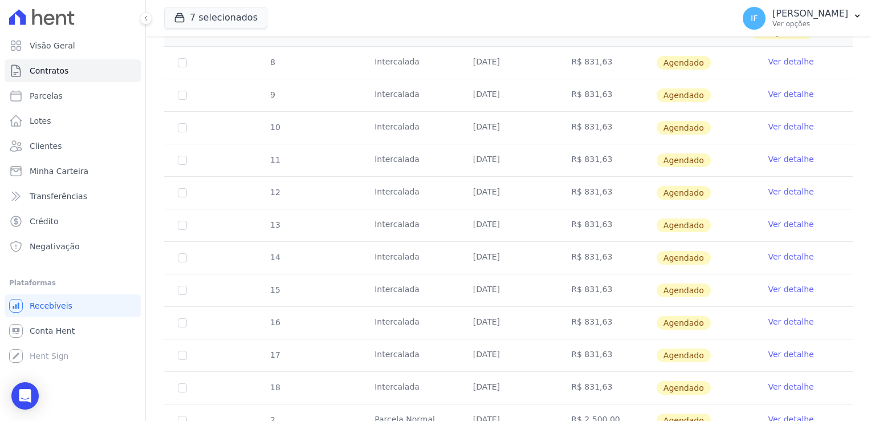
scroll to position [645, 0]
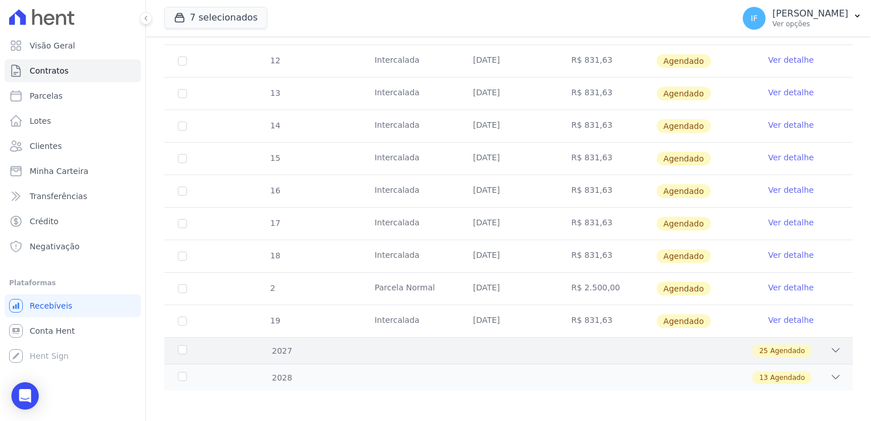
click at [811, 349] on div "25 Agendado" at bounding box center [542, 350] width 599 height 13
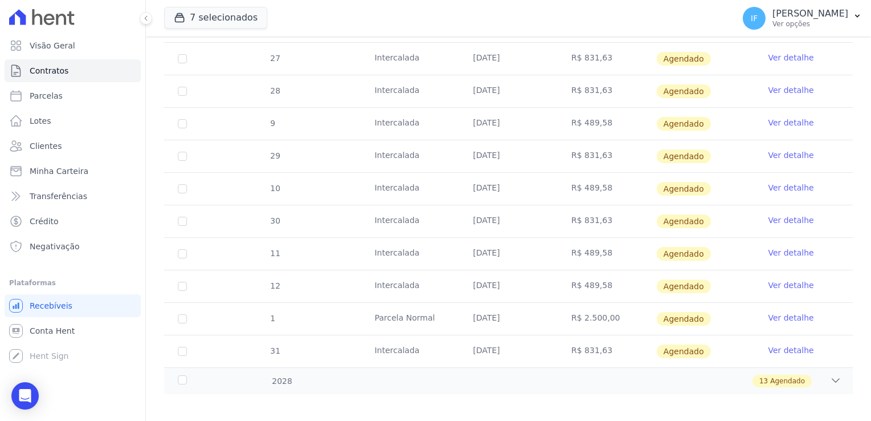
scroll to position [1455, 0]
click at [830, 374] on icon at bounding box center [835, 379] width 11 height 11
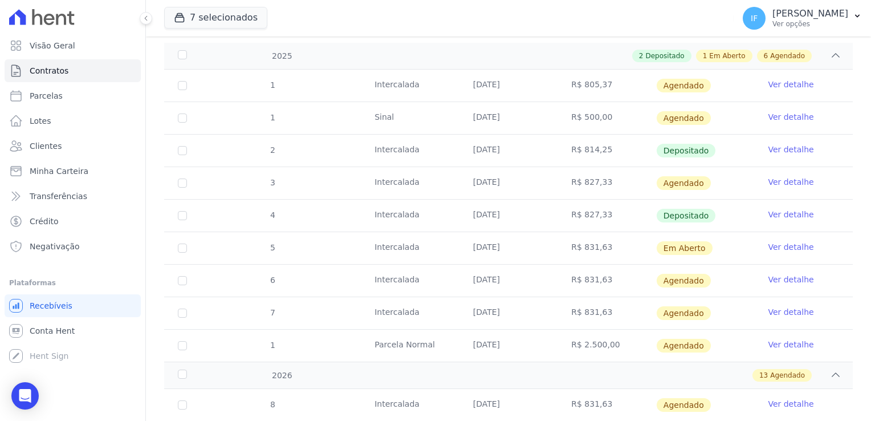
scroll to position [165, 0]
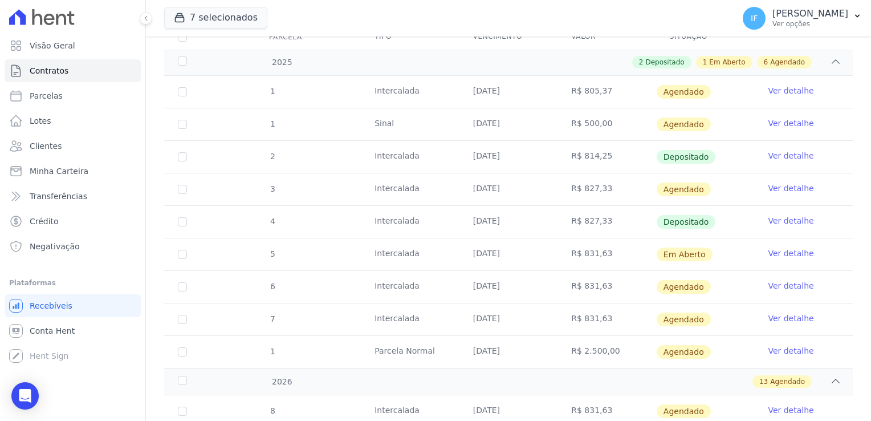
click at [558, 161] on td "R$ 814,25" at bounding box center [607, 157] width 99 height 32
click at [779, 154] on link "Ver detalhe" at bounding box center [791, 155] width 46 height 11
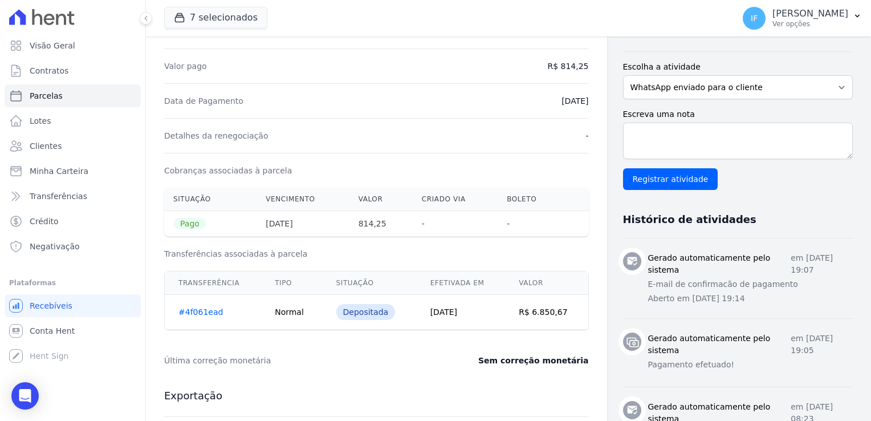
scroll to position [228, 0]
